Goal: Obtain resource: Download file/media

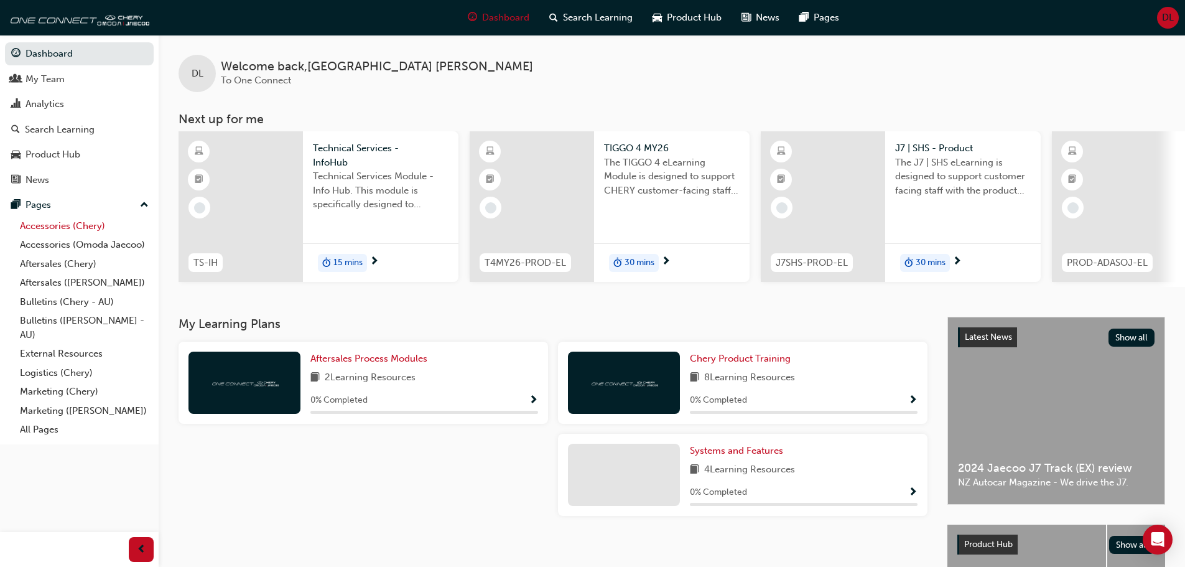
click at [50, 226] on link "Accessories (Chery)" at bounding box center [84, 226] width 139 height 19
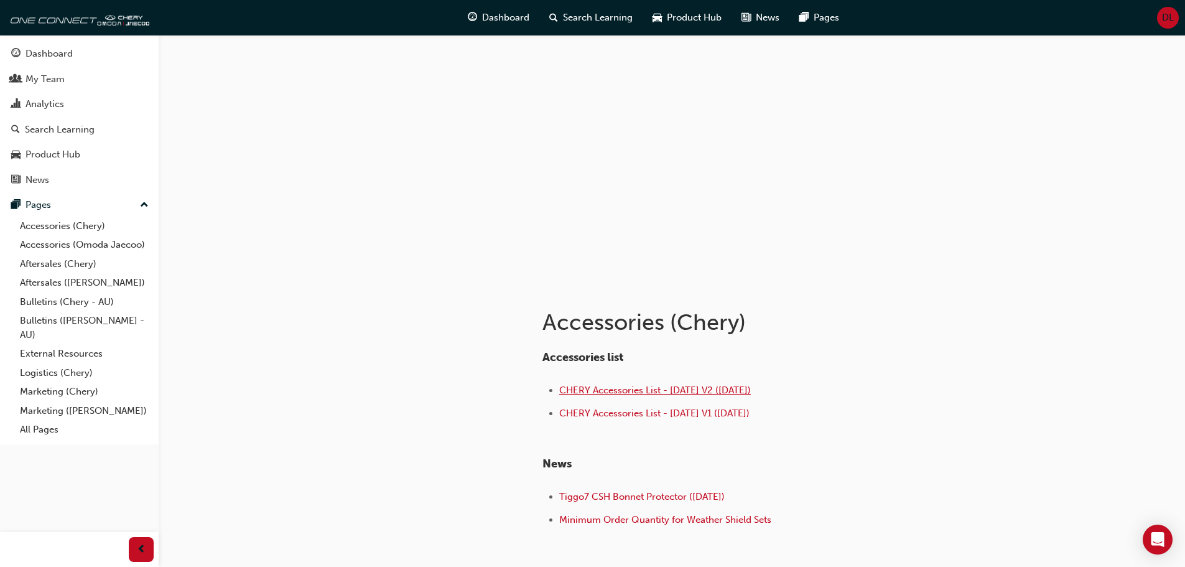
click at [629, 389] on span "CHERY Accessories List - [DATE] V2 ([DATE])" at bounding box center [655, 390] width 192 height 11
